Goal: Task Accomplishment & Management: Manage account settings

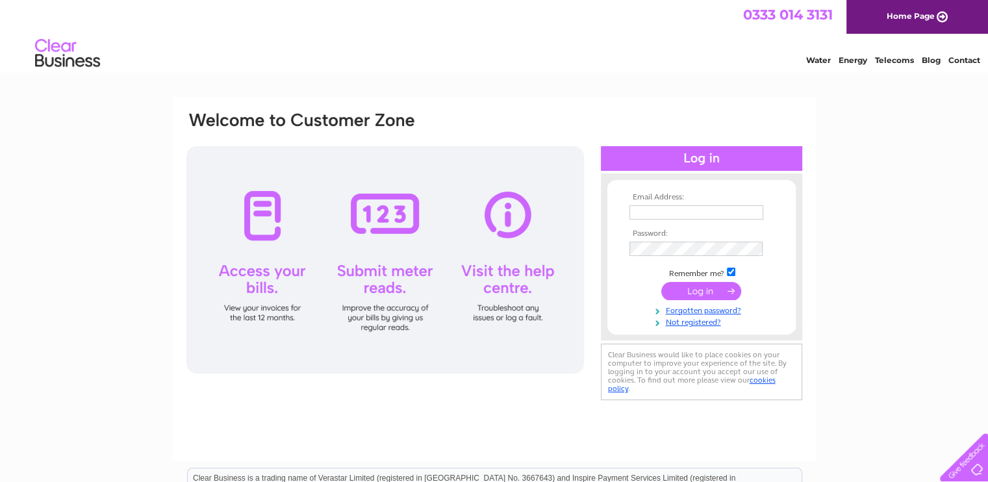
type input "figfennel.invoices@gmail.com"
click at [707, 292] on input "submit" at bounding box center [701, 291] width 80 height 18
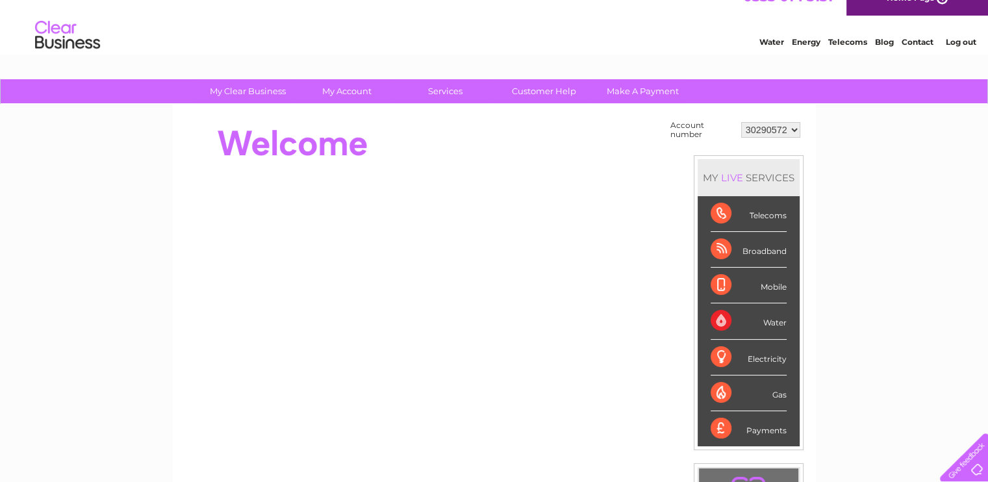
scroll to position [16, 0]
